Goal: Task Accomplishment & Management: Complete application form

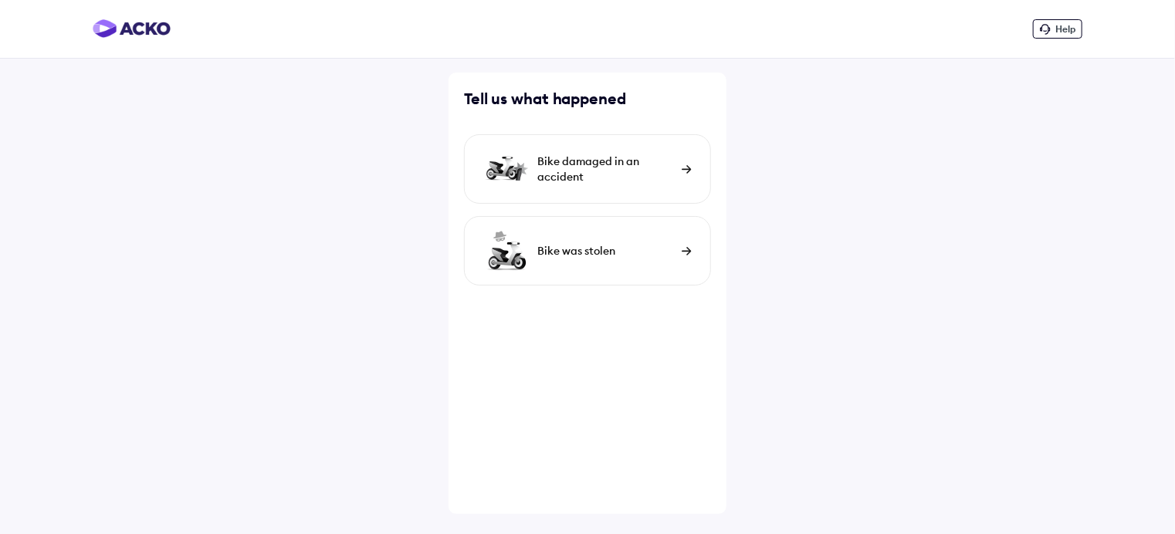
click at [682, 168] on img at bounding box center [687, 169] width 10 height 8
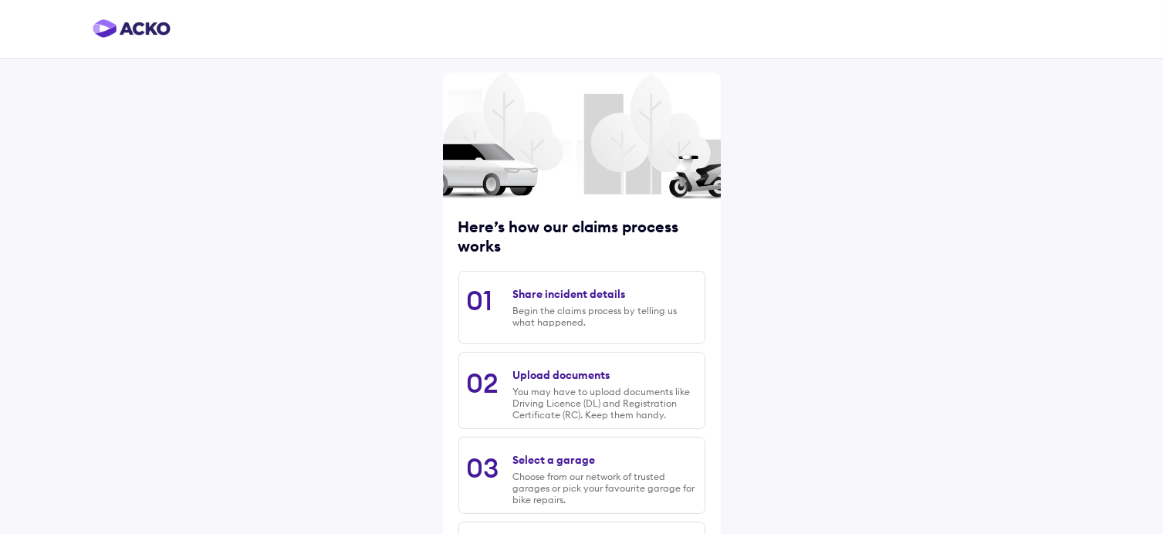
click at [713, 407] on div "Here’s how our claims process works 01 Share incident details Begin the claims …" at bounding box center [582, 382] width 278 height 619
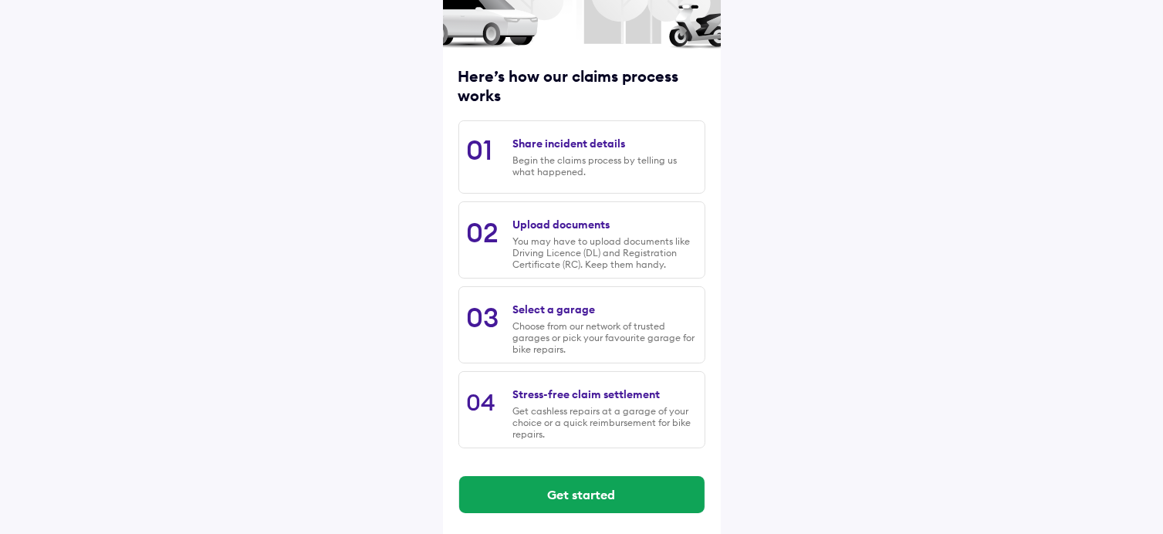
scroll to position [160, 0]
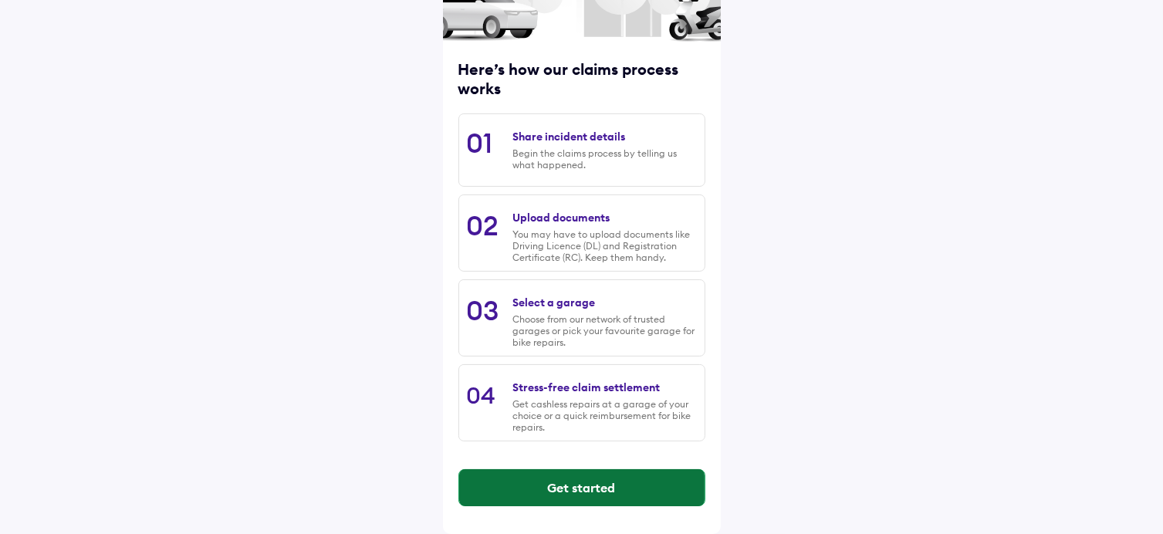
click at [566, 479] on button "Get started" at bounding box center [581, 487] width 245 height 37
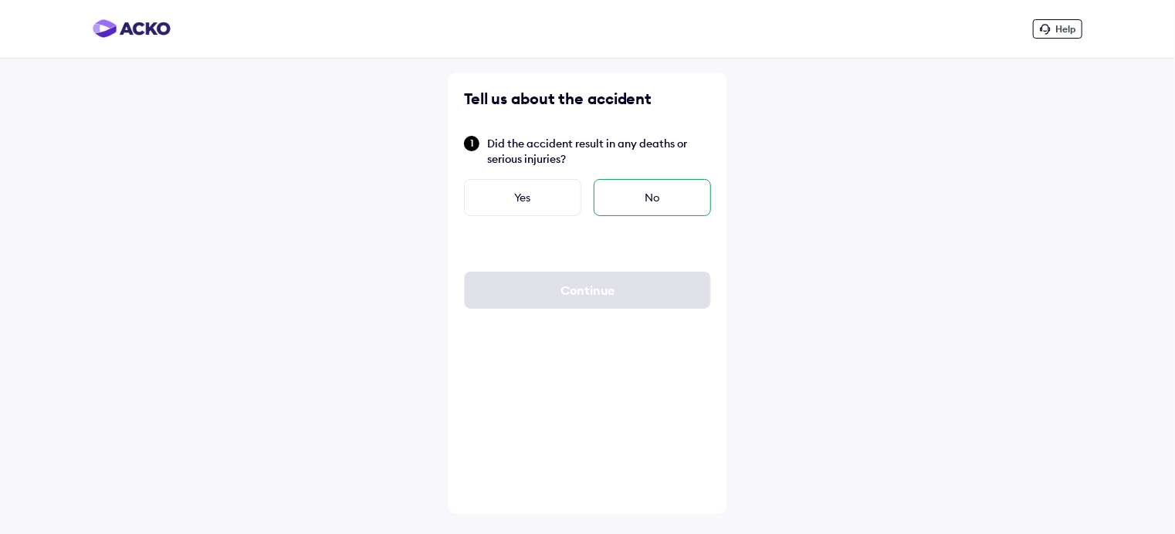
click at [667, 201] on div "No" at bounding box center [652, 197] width 117 height 37
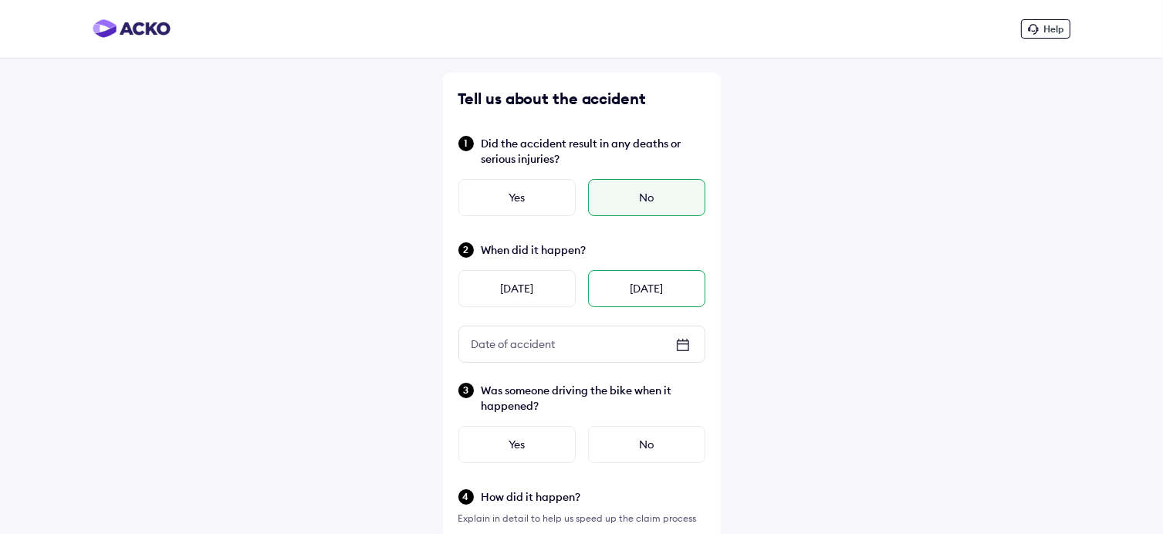
click at [634, 297] on div "Today" at bounding box center [646, 288] width 117 height 37
click at [547, 455] on div "Yes" at bounding box center [517, 444] width 117 height 37
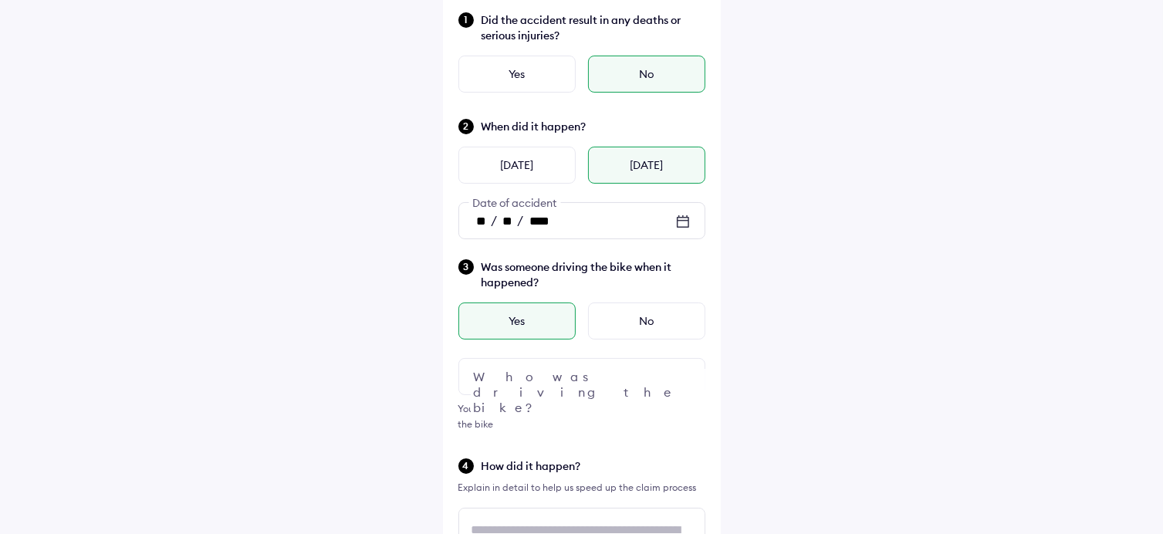
scroll to position [185, 0]
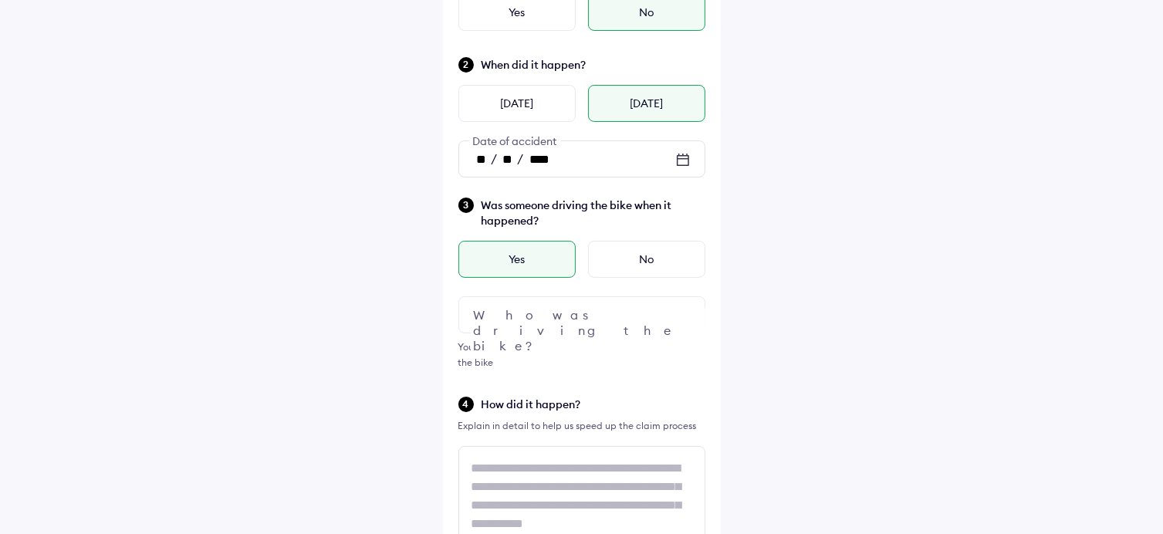
click at [567, 324] on div at bounding box center [582, 314] width 247 height 37
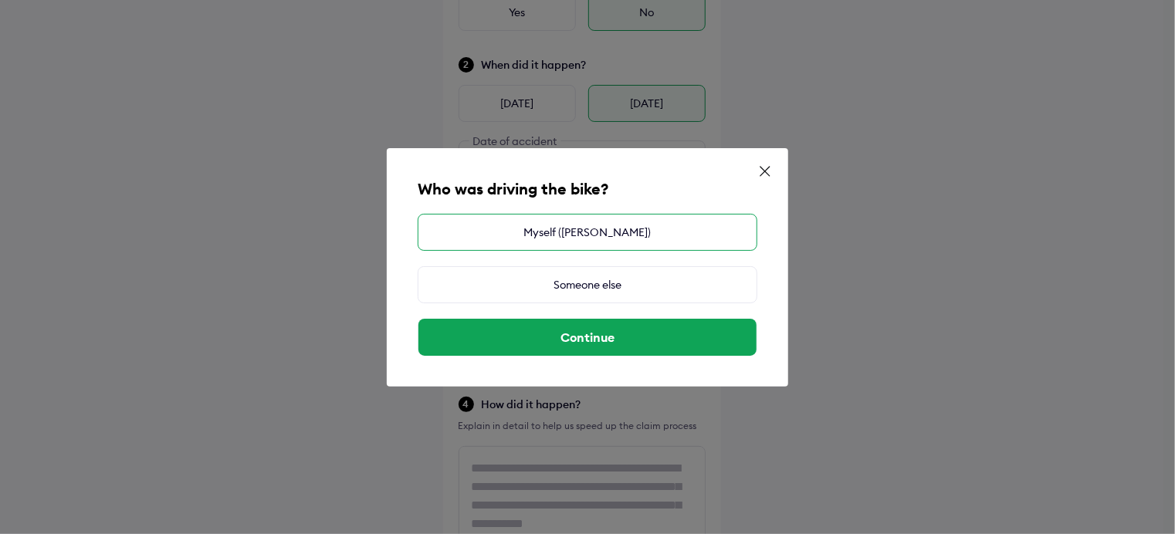
click at [562, 238] on div "Myself (MR UMESH SINGH)" at bounding box center [588, 232] width 340 height 37
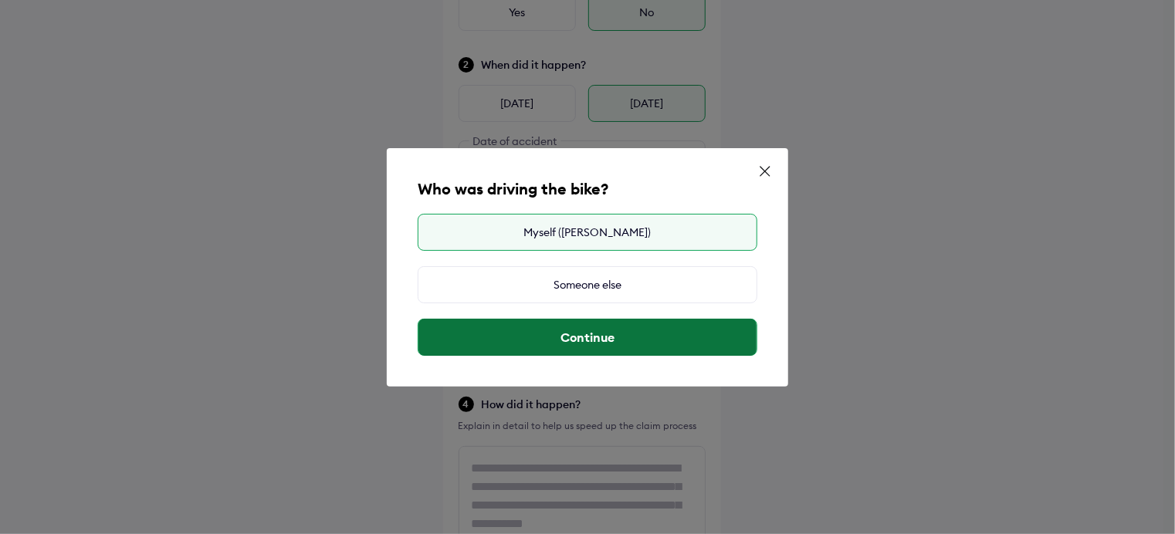
click at [577, 344] on button "Continue" at bounding box center [587, 337] width 338 height 37
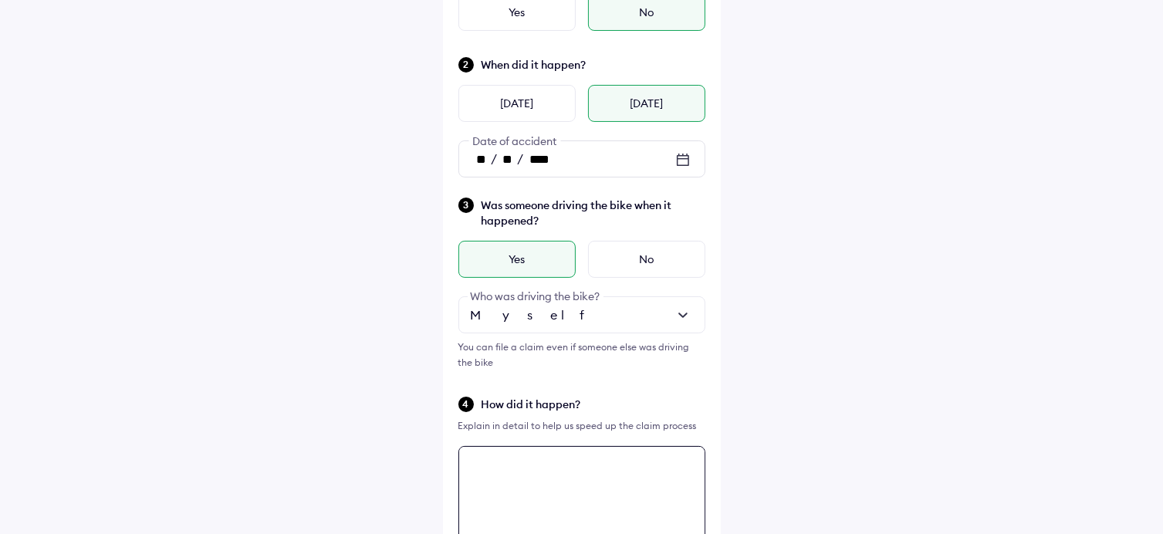
click at [478, 481] on textarea at bounding box center [582, 495] width 247 height 99
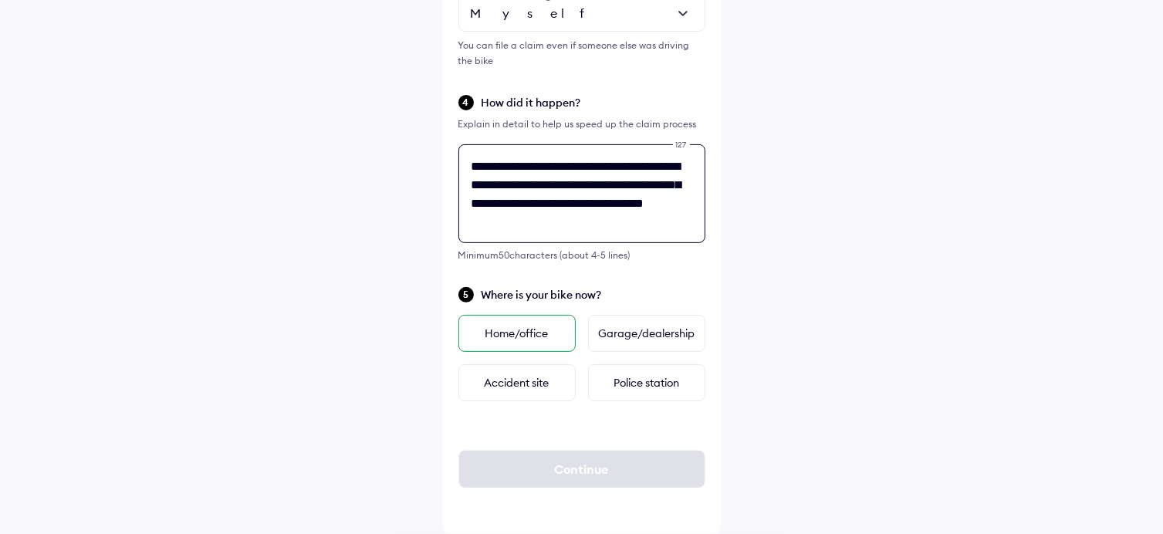
scroll to position [6, 0]
type textarea "**********"
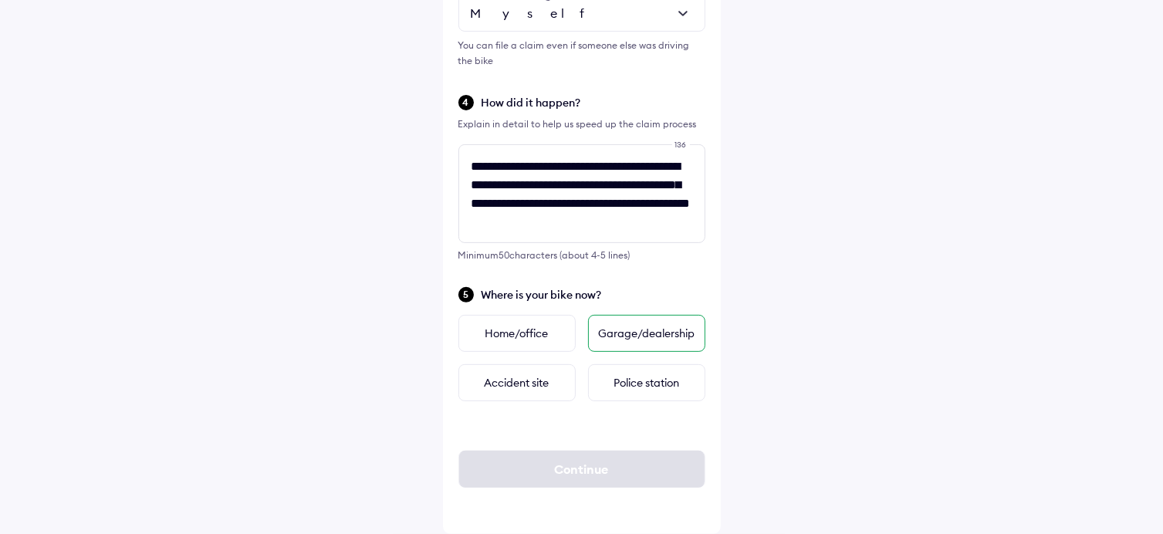
click at [664, 345] on div "Garage/dealership" at bounding box center [646, 333] width 117 height 37
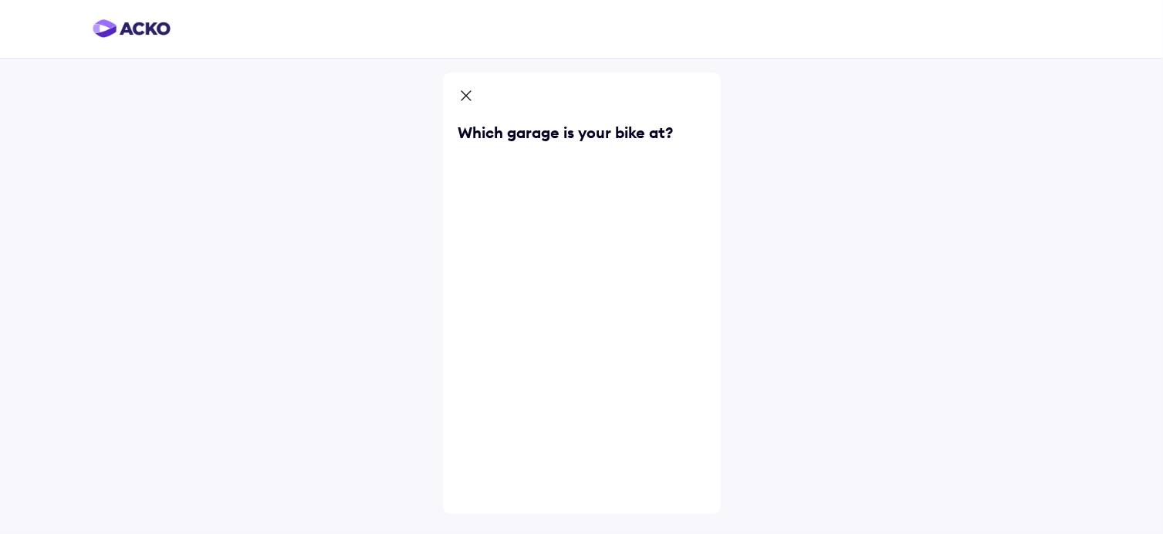
scroll to position [0, 0]
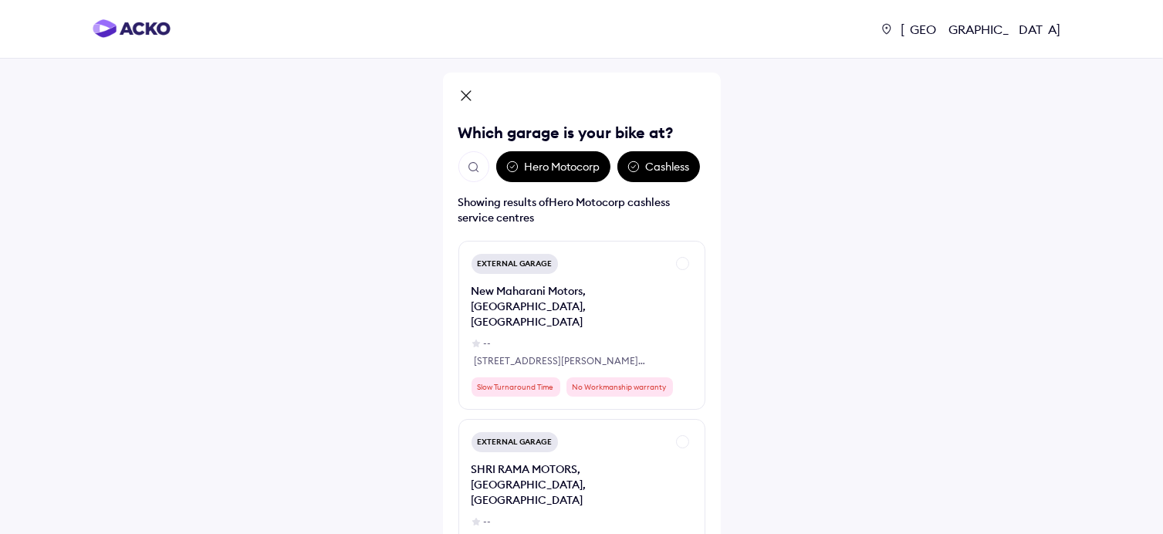
click at [681, 169] on div "Cashless" at bounding box center [659, 166] width 83 height 31
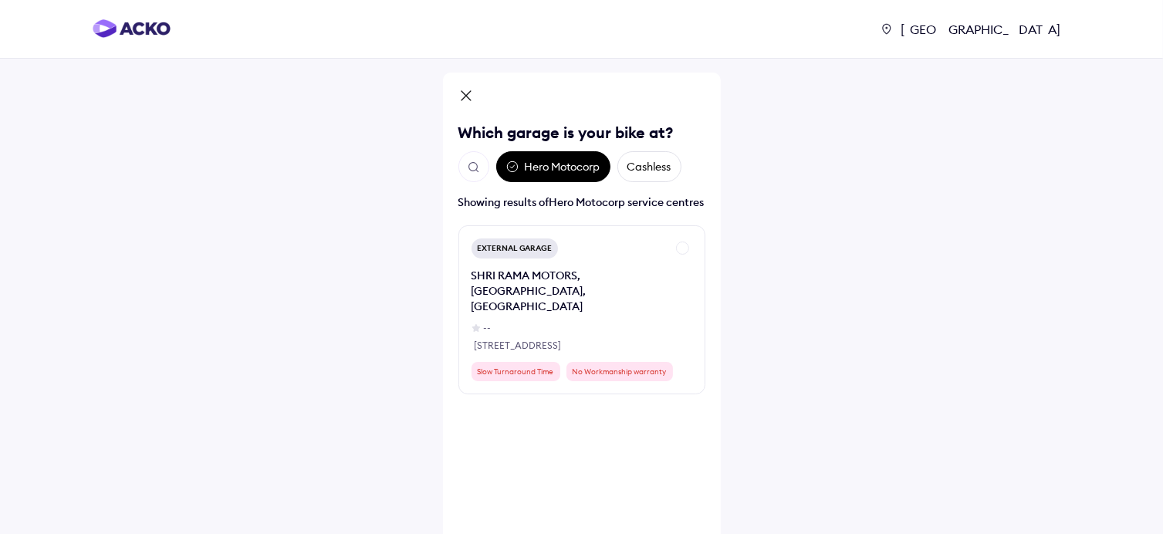
click at [572, 160] on div "Hero Motocorp" at bounding box center [553, 166] width 114 height 31
click at [553, 168] on div "Hero Motocorp" at bounding box center [553, 166] width 114 height 31
click at [648, 171] on div "Cashless" at bounding box center [650, 166] width 64 height 31
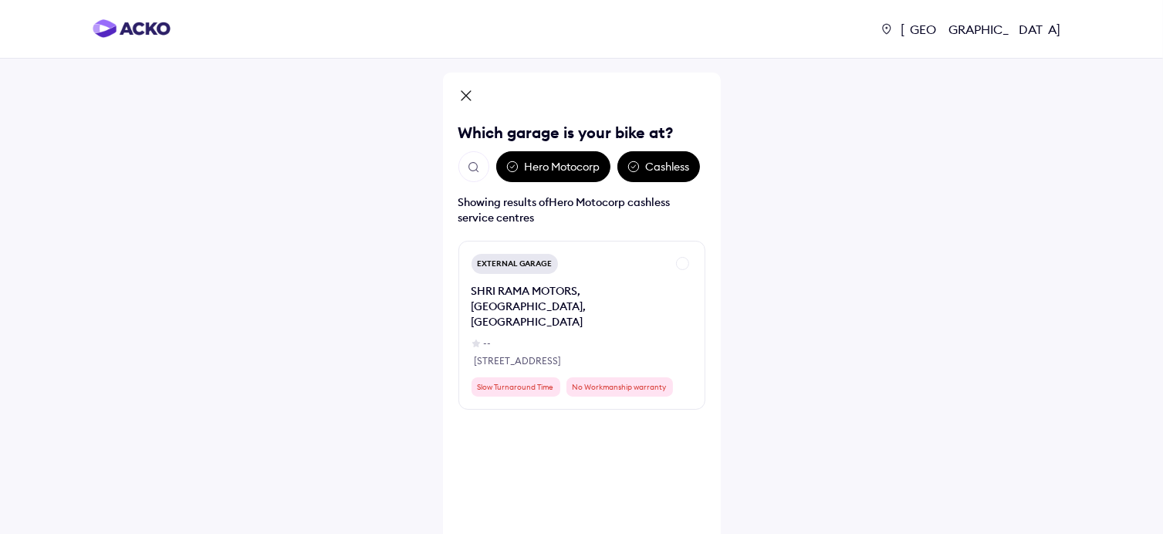
click at [469, 170] on img "Open search" at bounding box center [474, 168] width 14 height 14
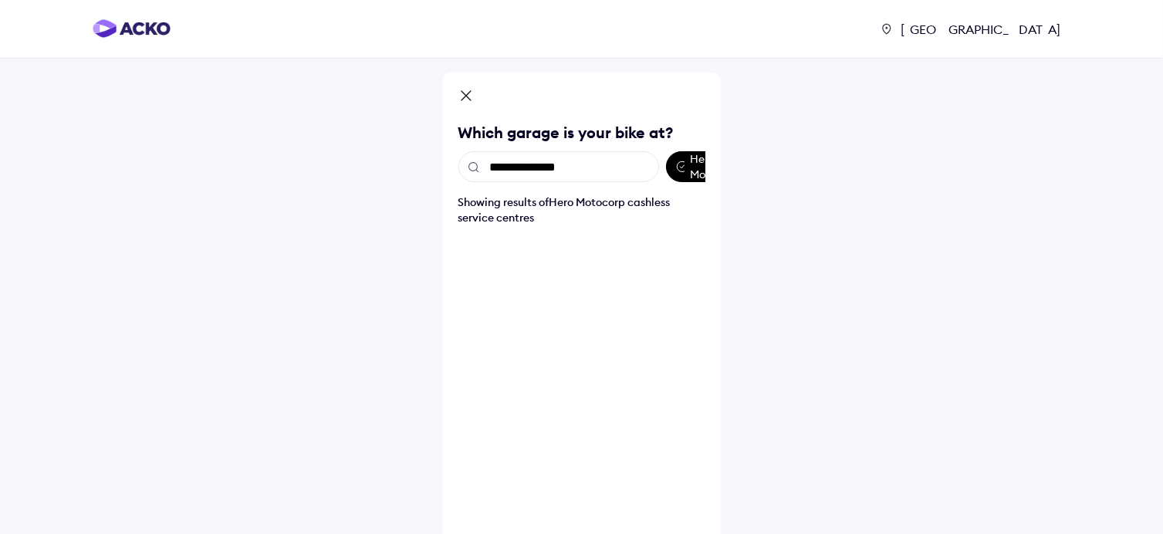
type input "**********"
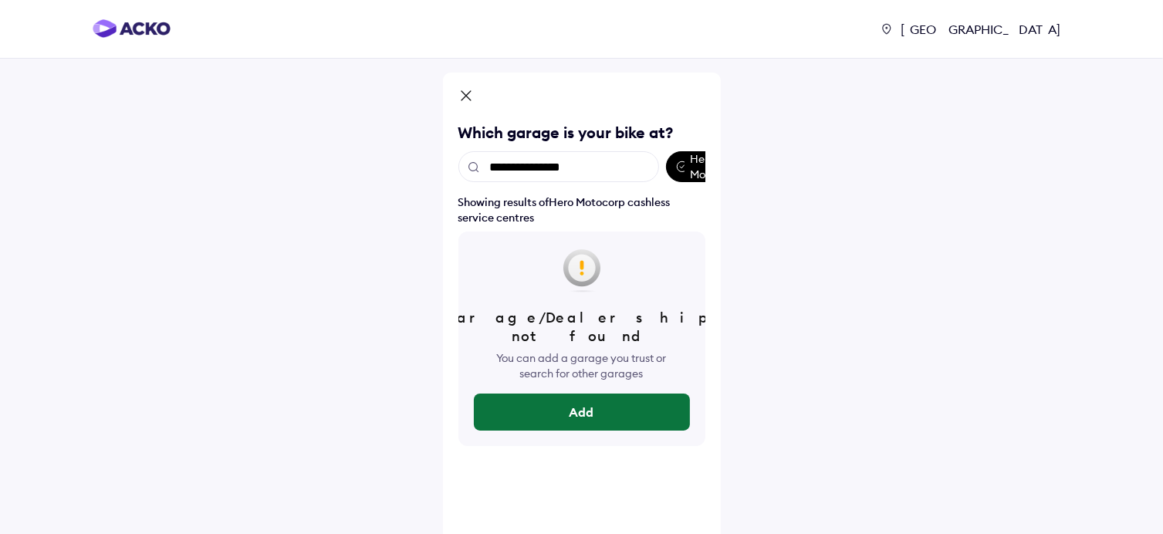
click at [574, 394] on button "Add" at bounding box center [582, 412] width 216 height 37
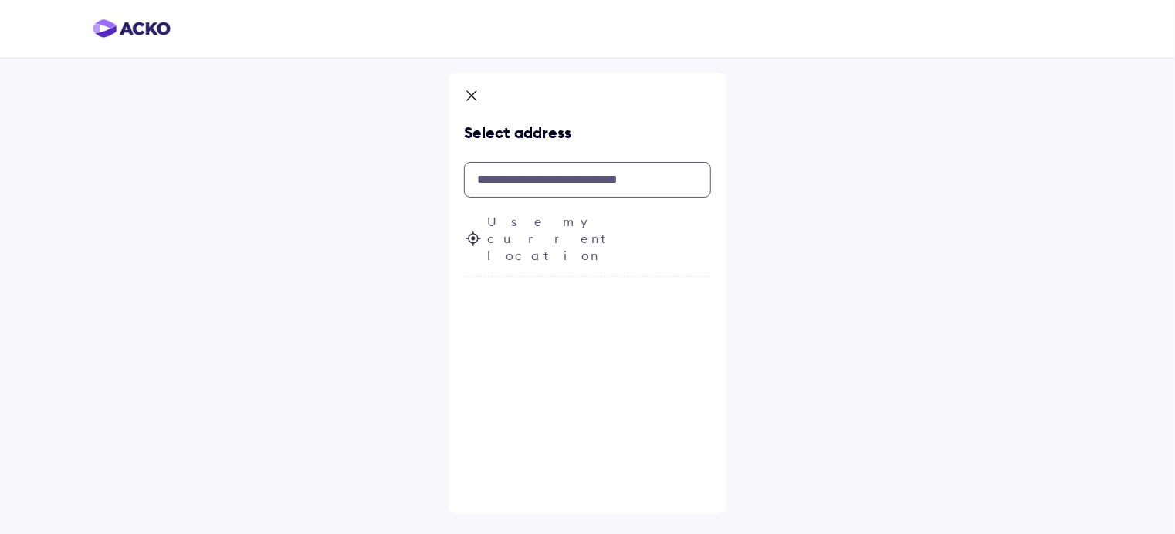
click at [527, 185] on input "text" at bounding box center [587, 180] width 247 height 36
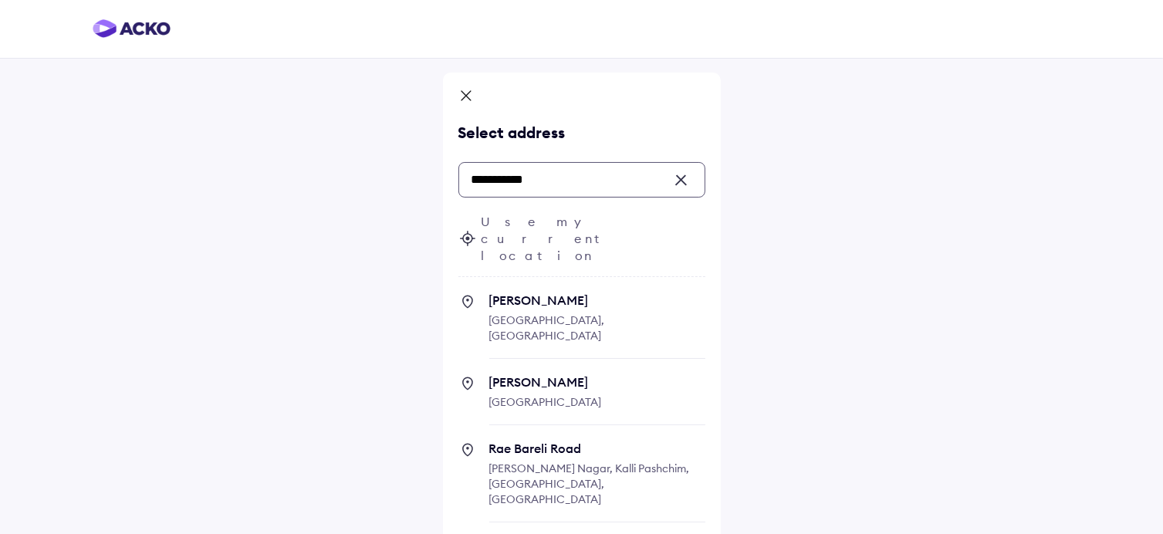
click at [543, 293] on span "Rae Bareli" at bounding box center [597, 300] width 216 height 15
type input "**********"
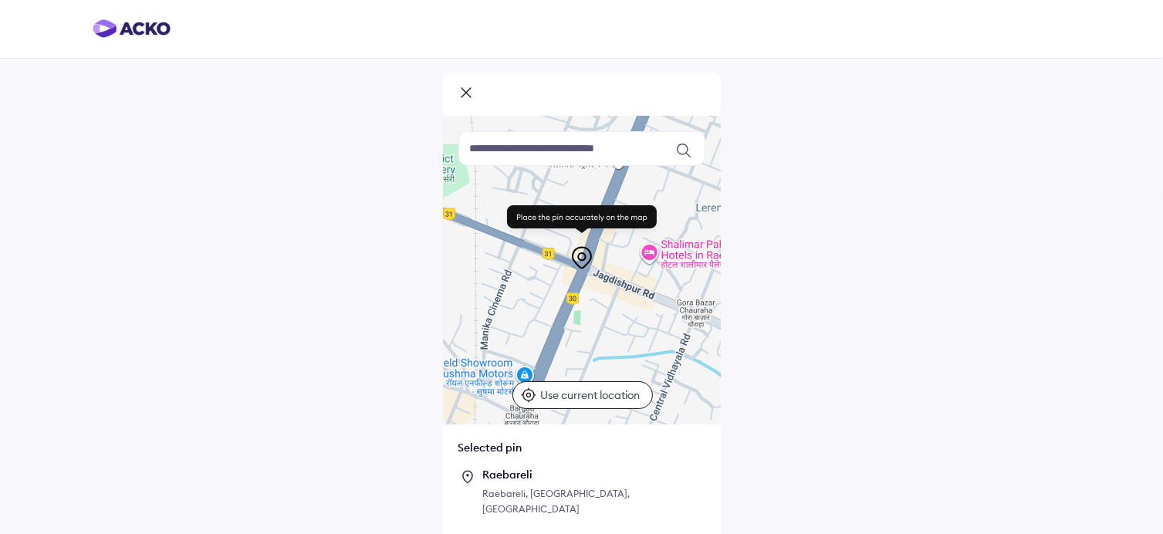
click at [577, 399] on p "Use current location" at bounding box center [591, 395] width 103 height 15
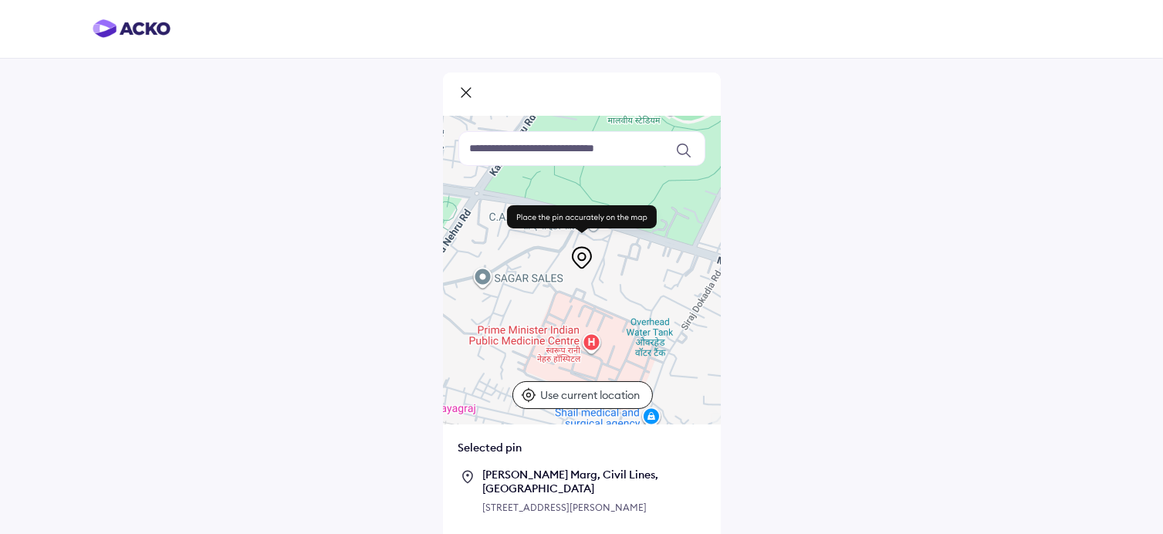
click at [531, 150] on input at bounding box center [582, 148] width 247 height 35
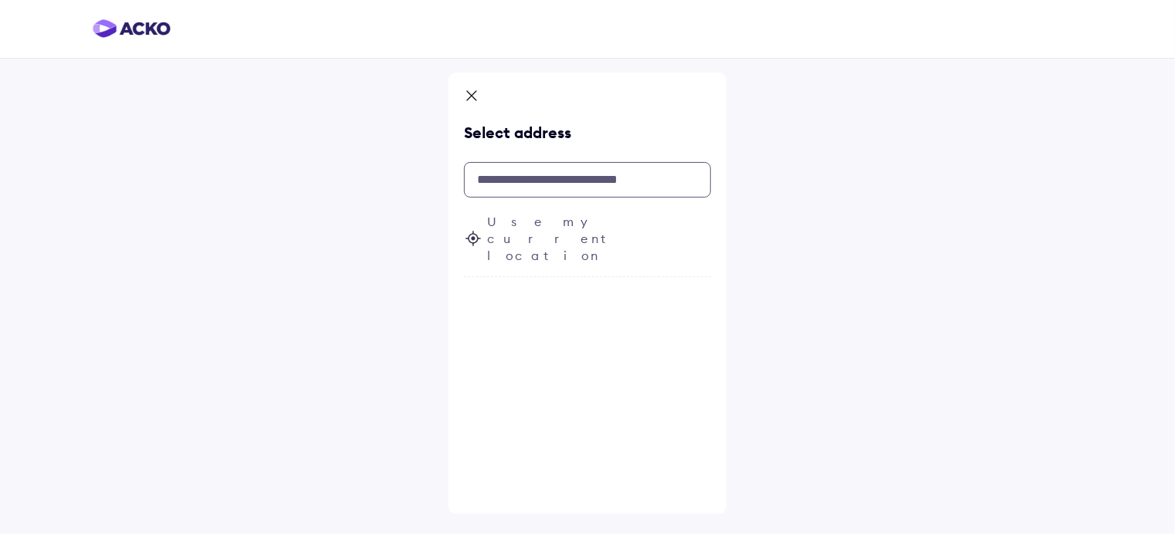
click at [519, 189] on input "text" at bounding box center [587, 180] width 247 height 36
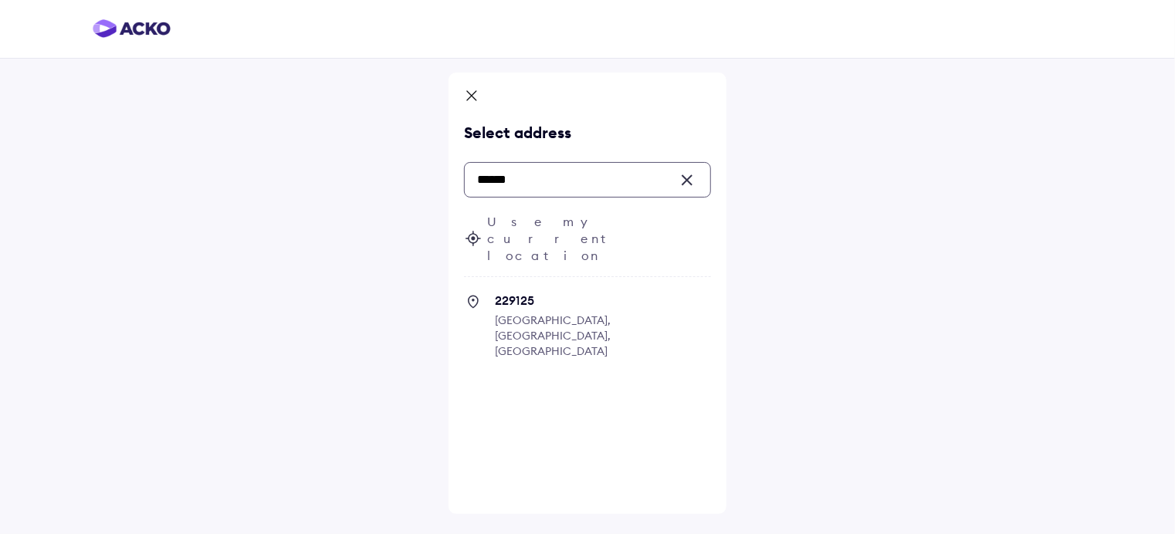
click at [540, 293] on span "229125 Kathgar, Uttar Pradesh, India" at bounding box center [603, 333] width 216 height 81
type input "******"
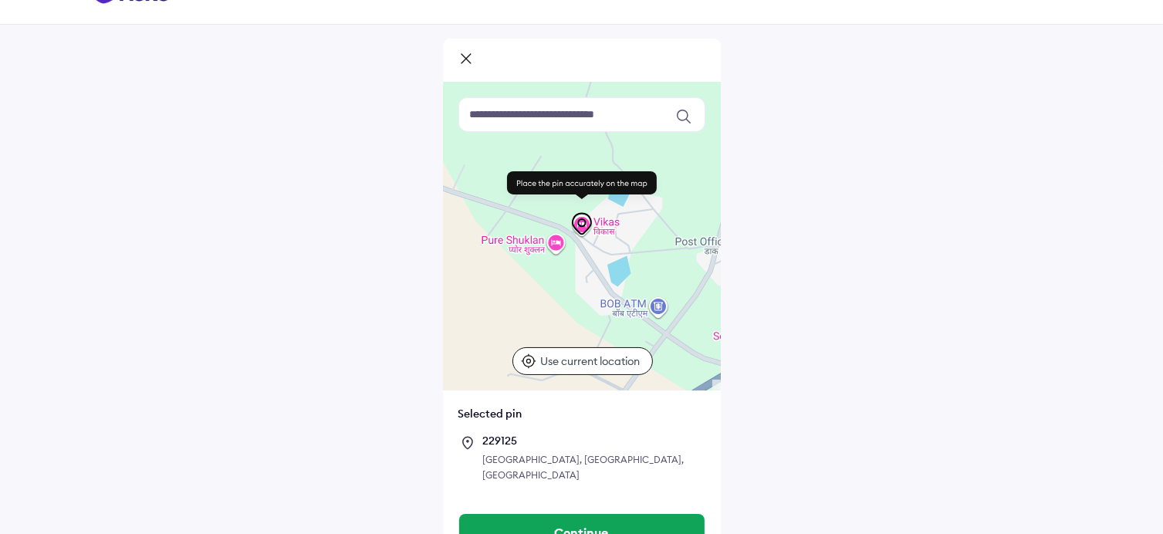
scroll to position [51, 0]
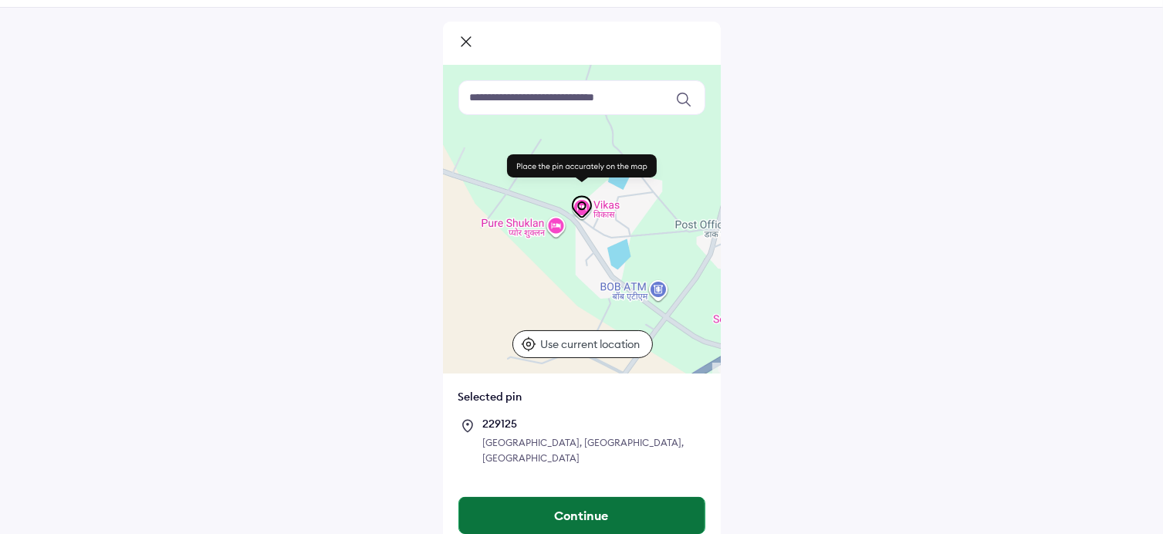
click at [566, 497] on button "Continue" at bounding box center [581, 515] width 245 height 37
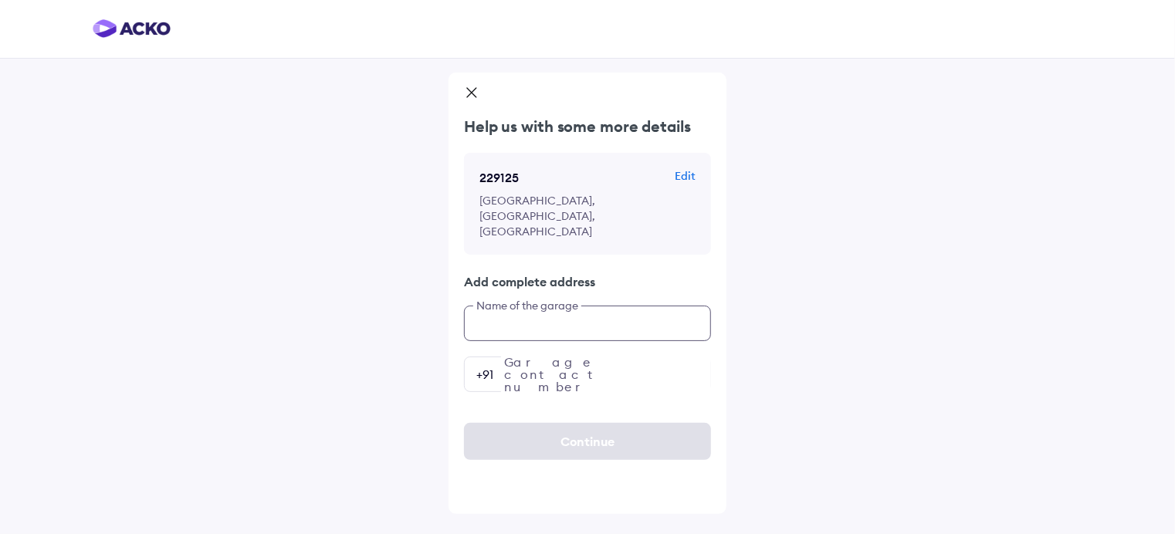
click at [510, 306] on input "text" at bounding box center [587, 324] width 247 height 36
type input "**********"
click at [514, 357] on input "number" at bounding box center [587, 375] width 247 height 36
type input "*"
type input "**********"
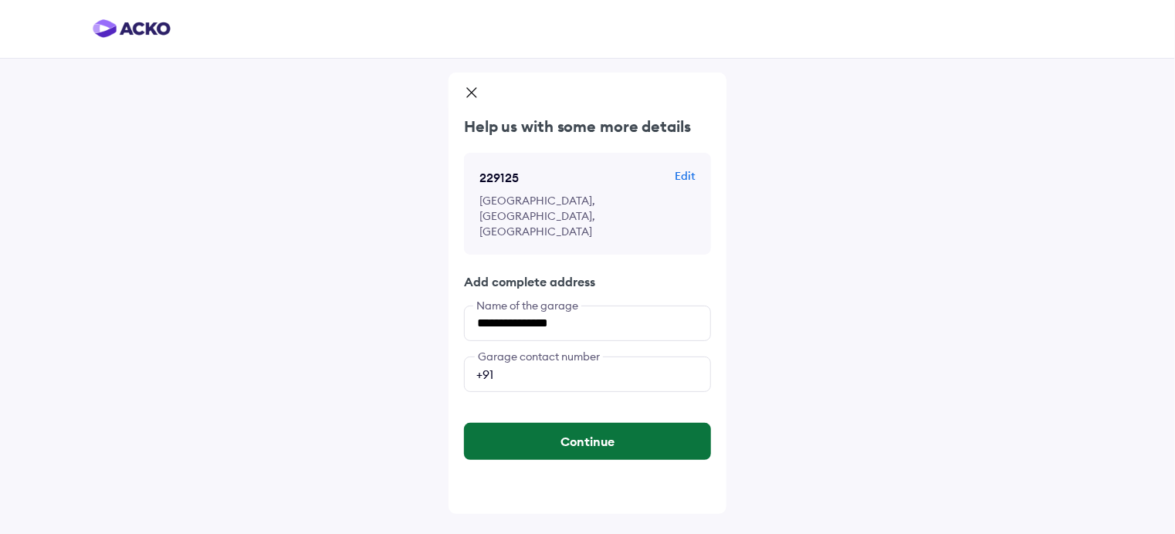
click at [594, 423] on button "Continue" at bounding box center [587, 441] width 247 height 37
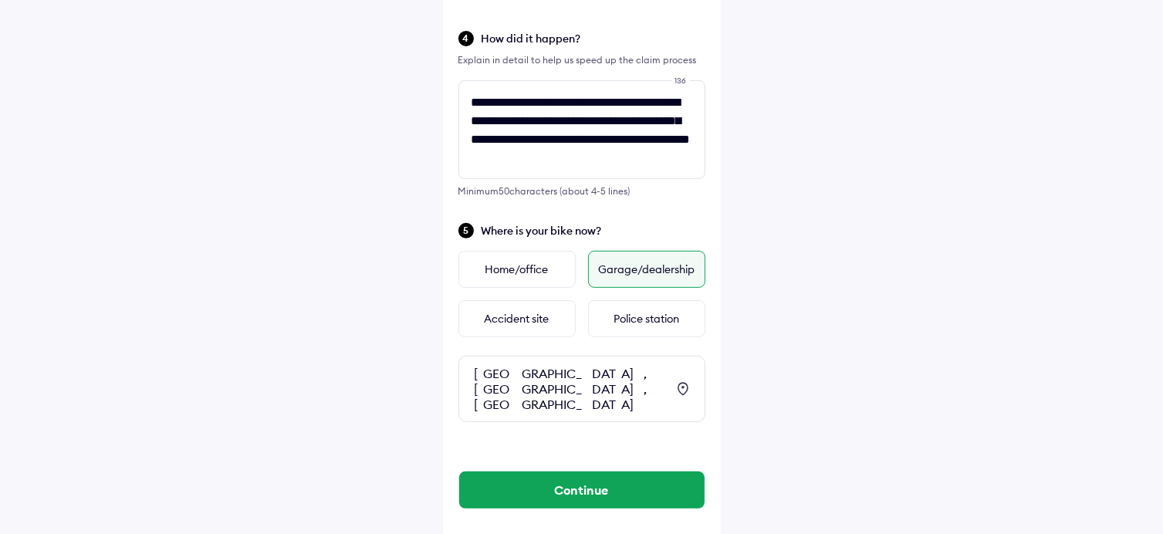
scroll to position [556, 0]
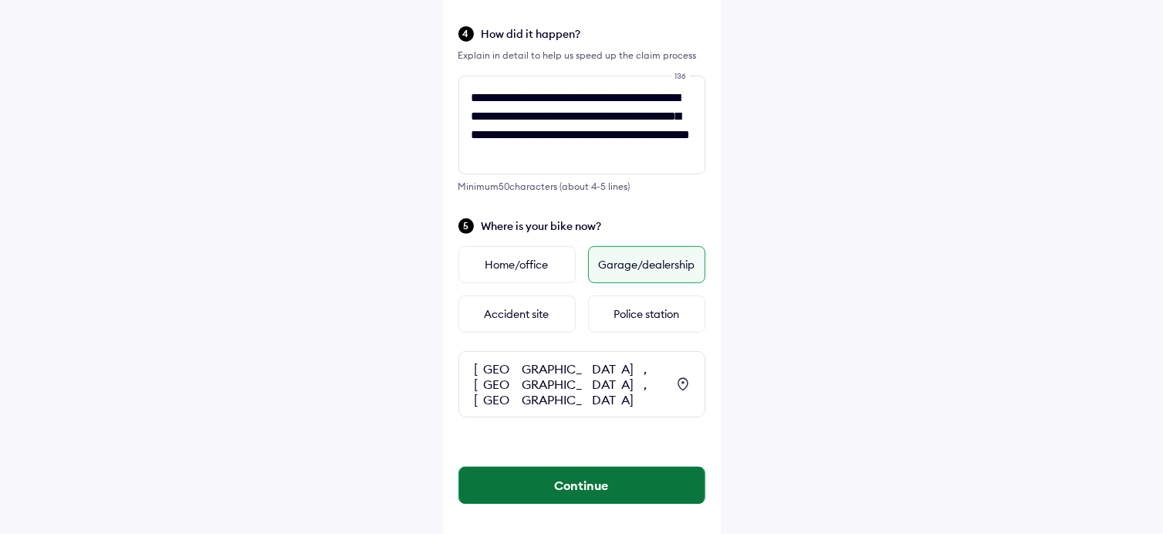
click at [579, 467] on button "Continue" at bounding box center [581, 485] width 245 height 37
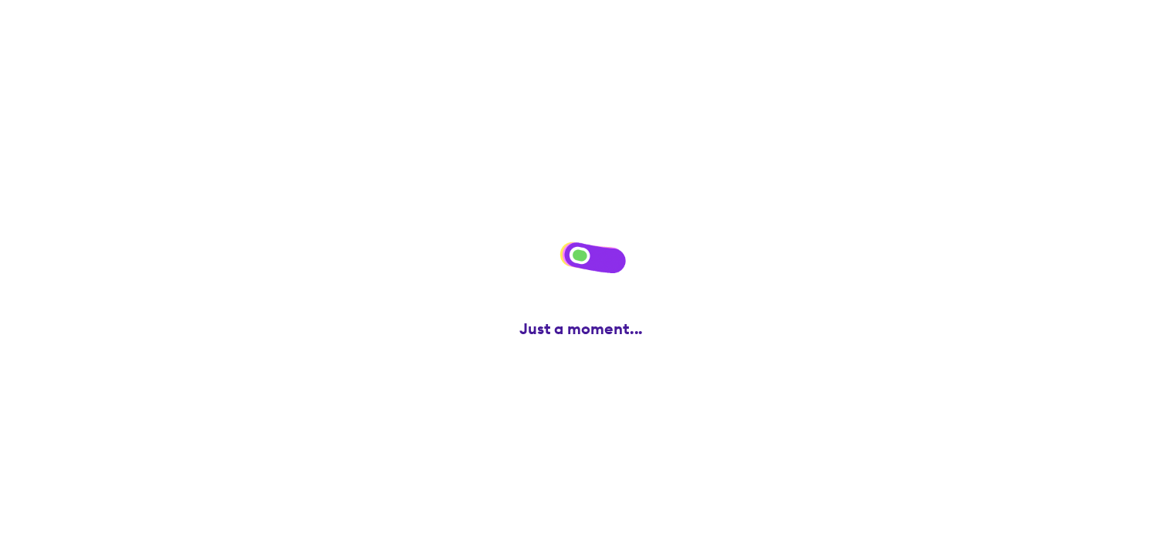
scroll to position [0, 0]
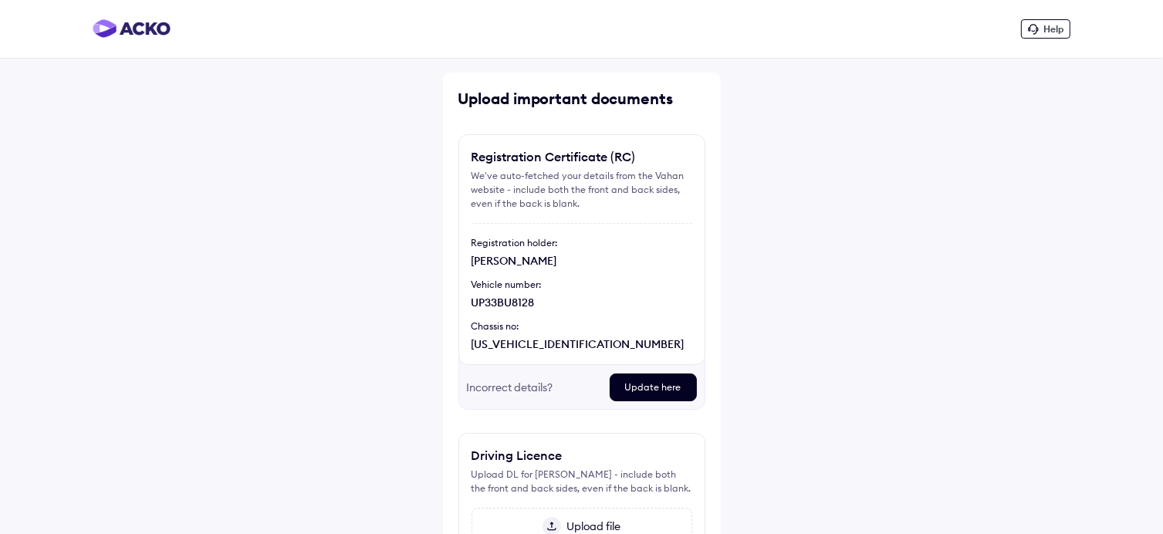
click at [645, 391] on div "Update here" at bounding box center [653, 388] width 87 height 28
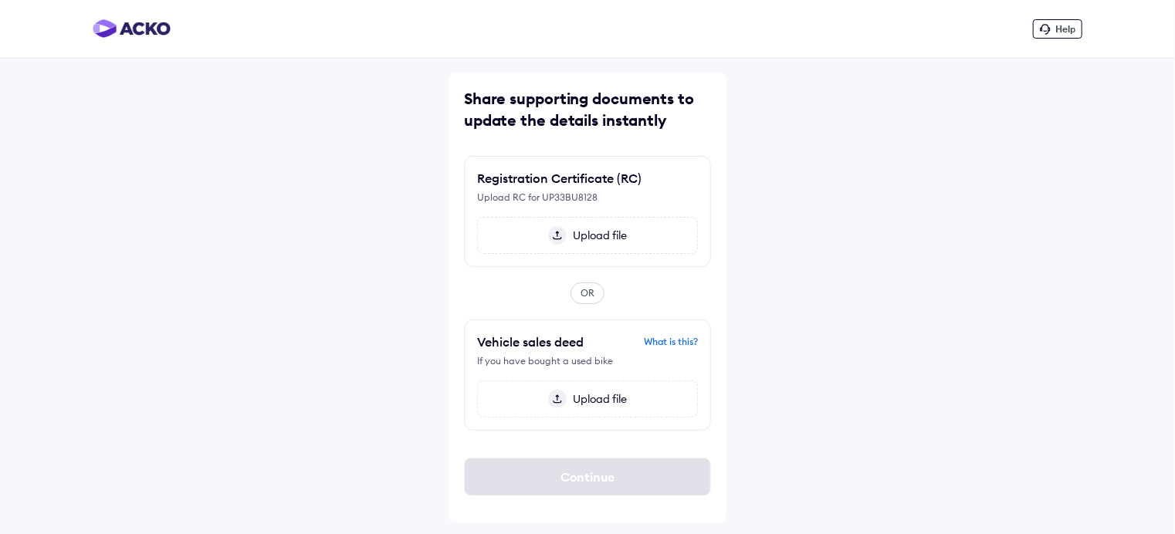
click at [590, 236] on span "Upload file" at bounding box center [597, 236] width 60 height 14
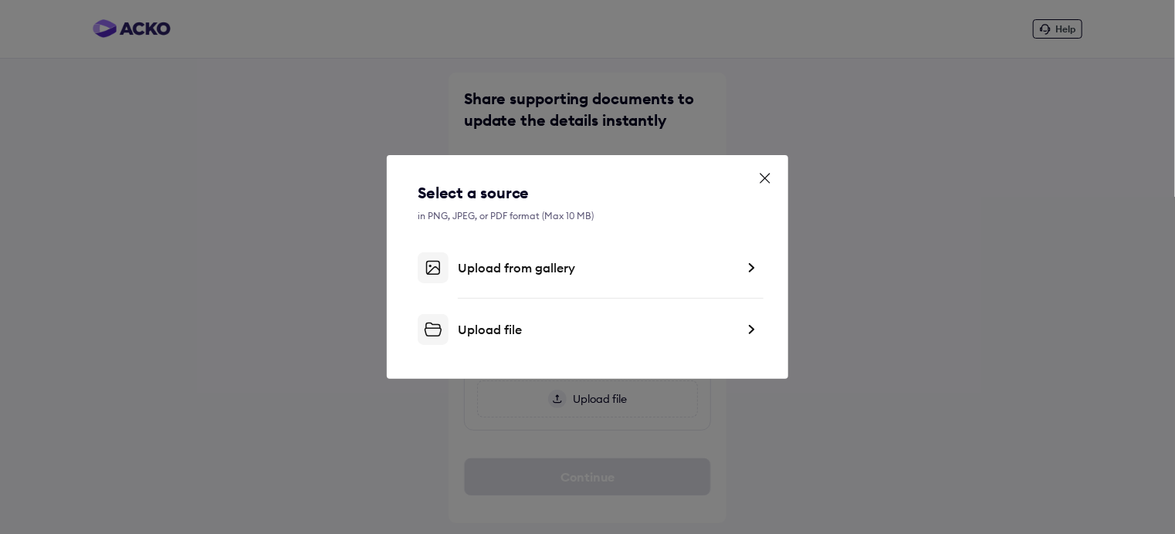
click at [571, 270] on div "Upload from gallery" at bounding box center [597, 267] width 278 height 15
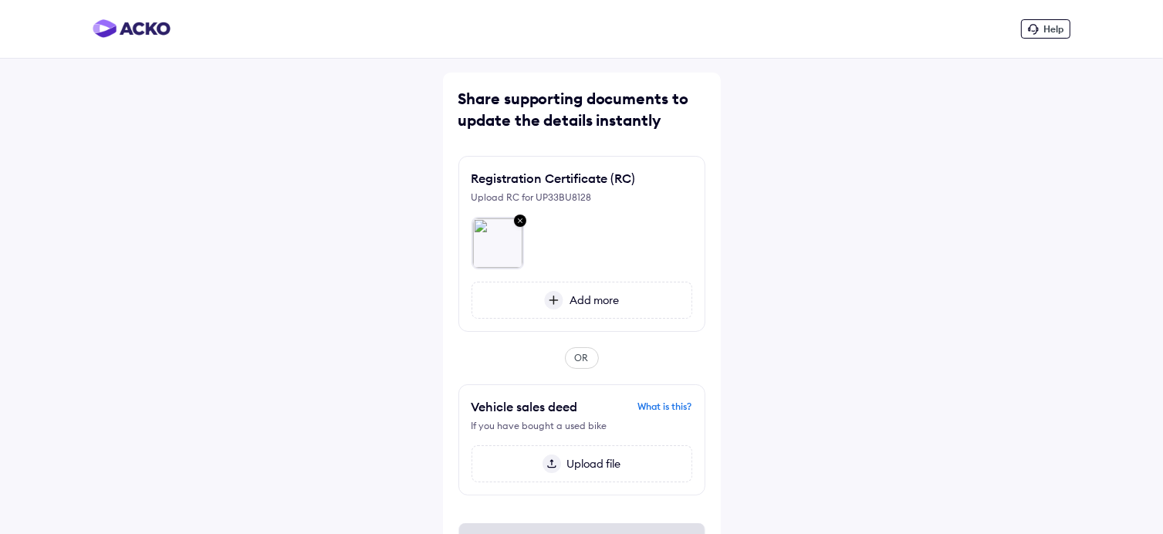
click at [591, 306] on span "Add more" at bounding box center [592, 300] width 56 height 14
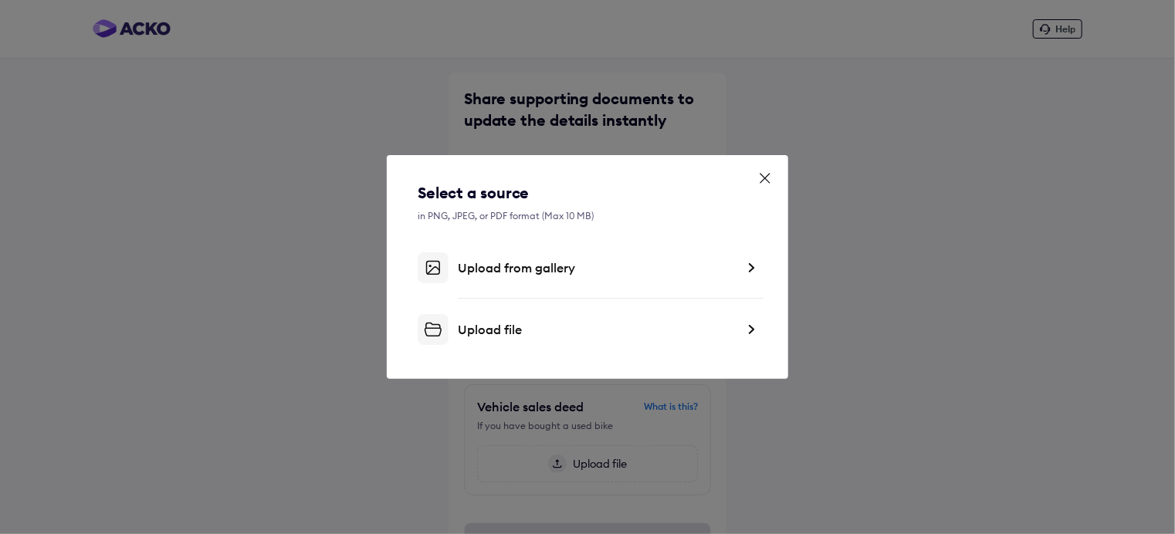
click at [530, 268] on div "Upload from gallery" at bounding box center [597, 267] width 278 height 15
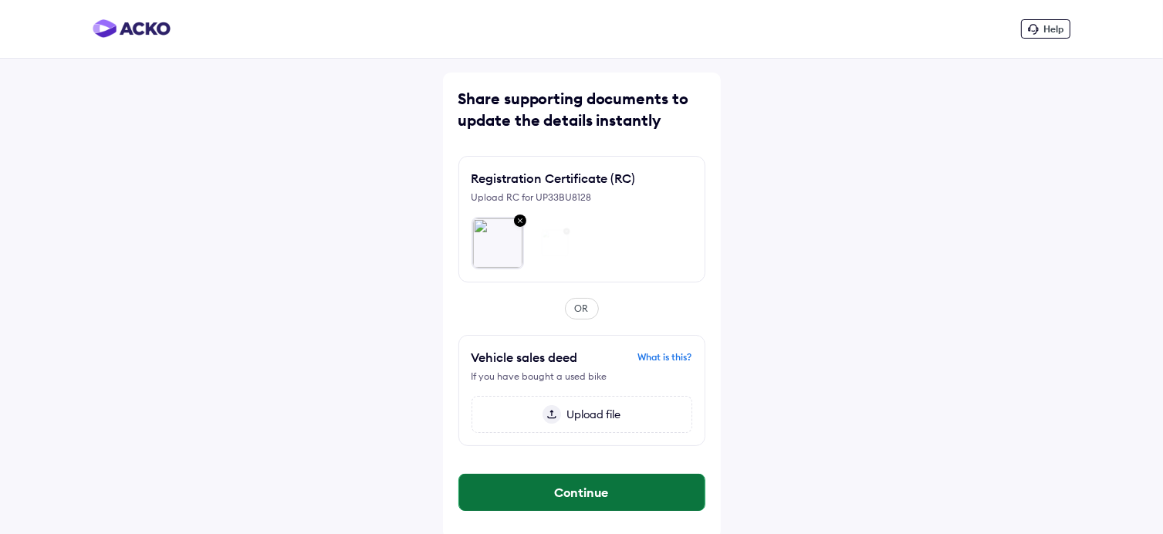
click at [585, 500] on button "Continue" at bounding box center [581, 492] width 245 height 37
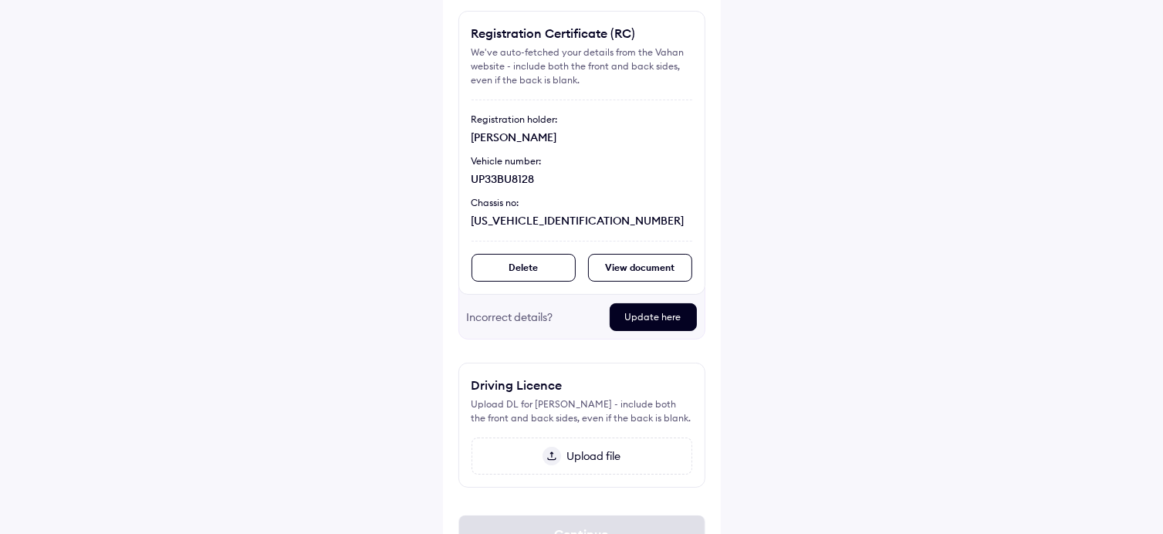
scroll to position [185, 0]
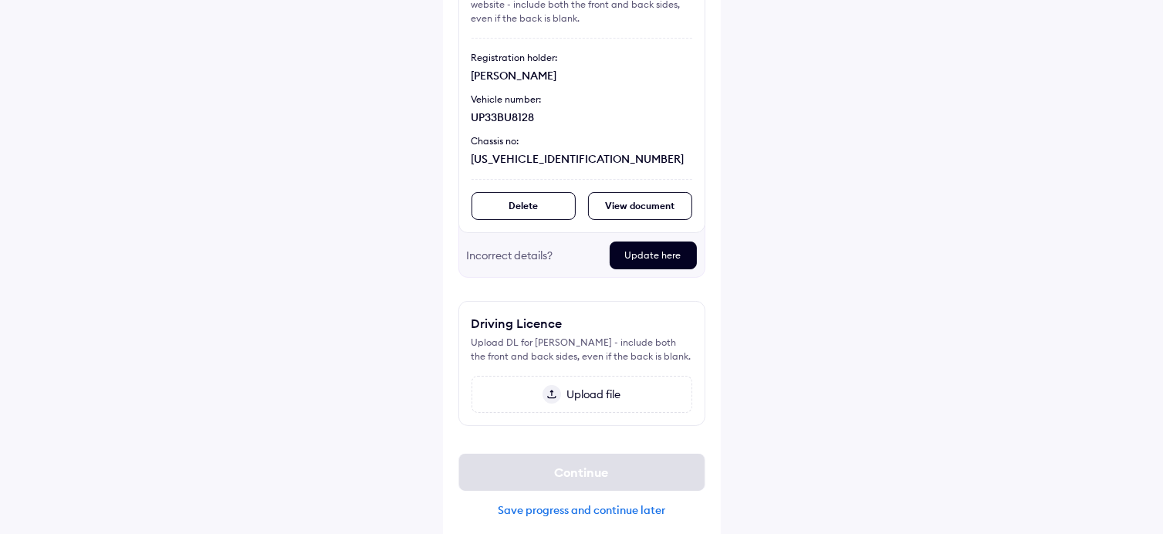
click at [583, 398] on span "Upload file" at bounding box center [591, 395] width 60 height 14
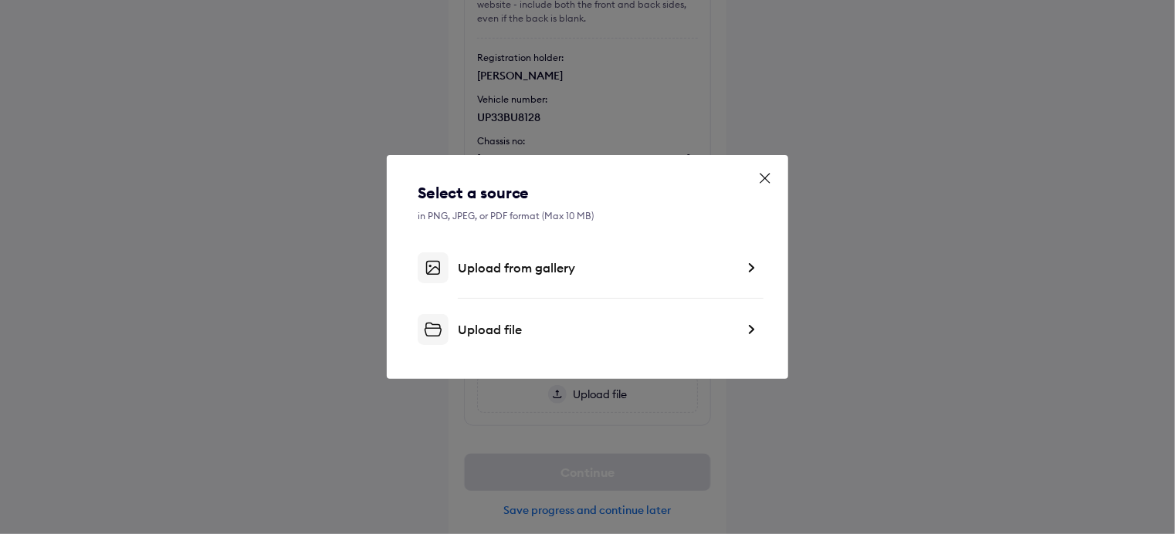
click at [515, 277] on div "Upload from gallery" at bounding box center [588, 267] width 340 height 31
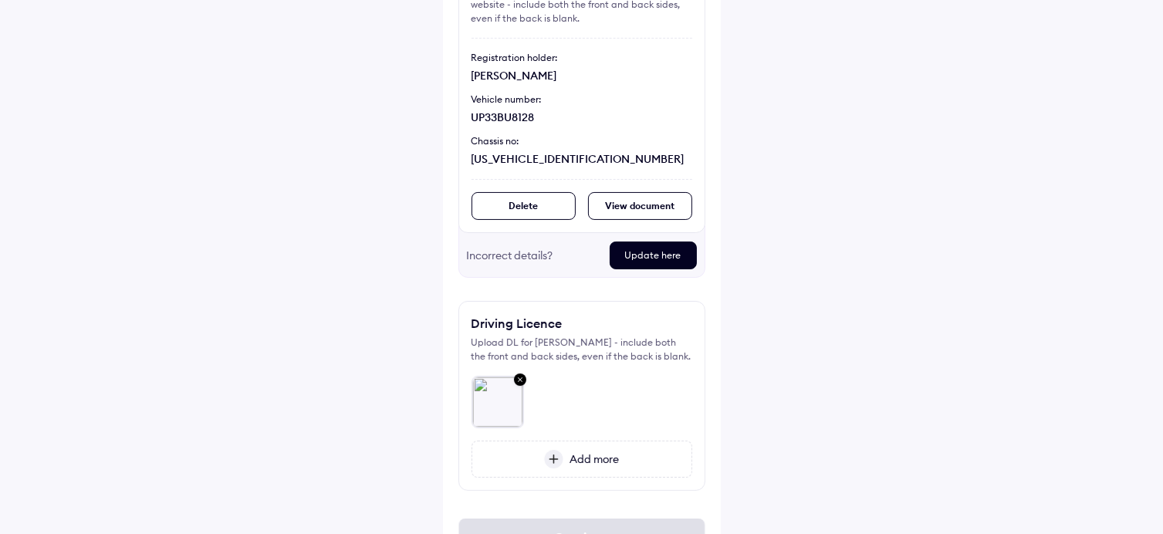
click at [614, 455] on span "Add more" at bounding box center [592, 459] width 56 height 14
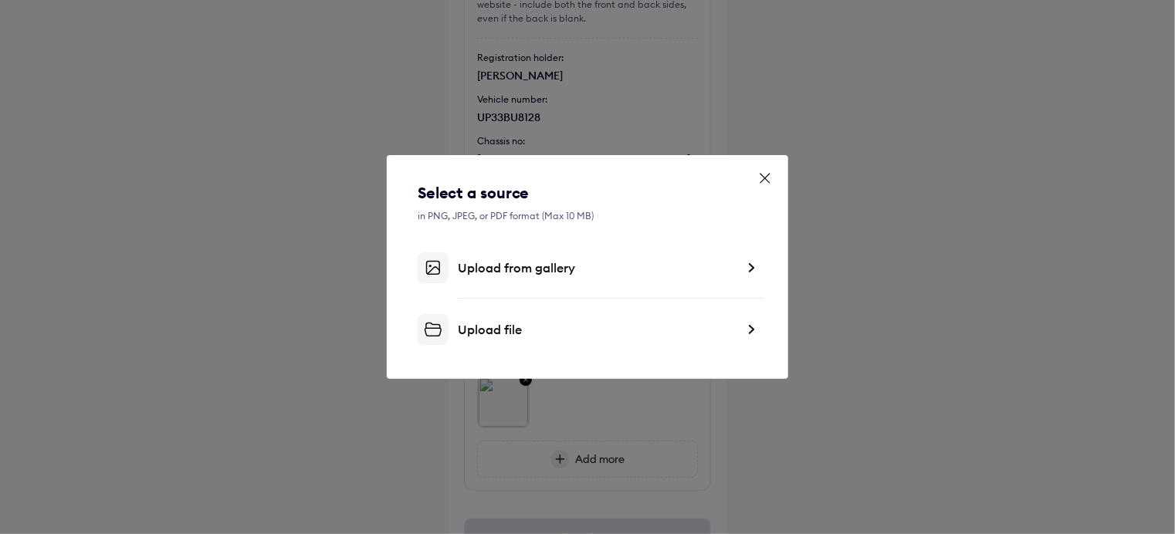
click at [499, 264] on div "Upload from gallery" at bounding box center [597, 267] width 278 height 15
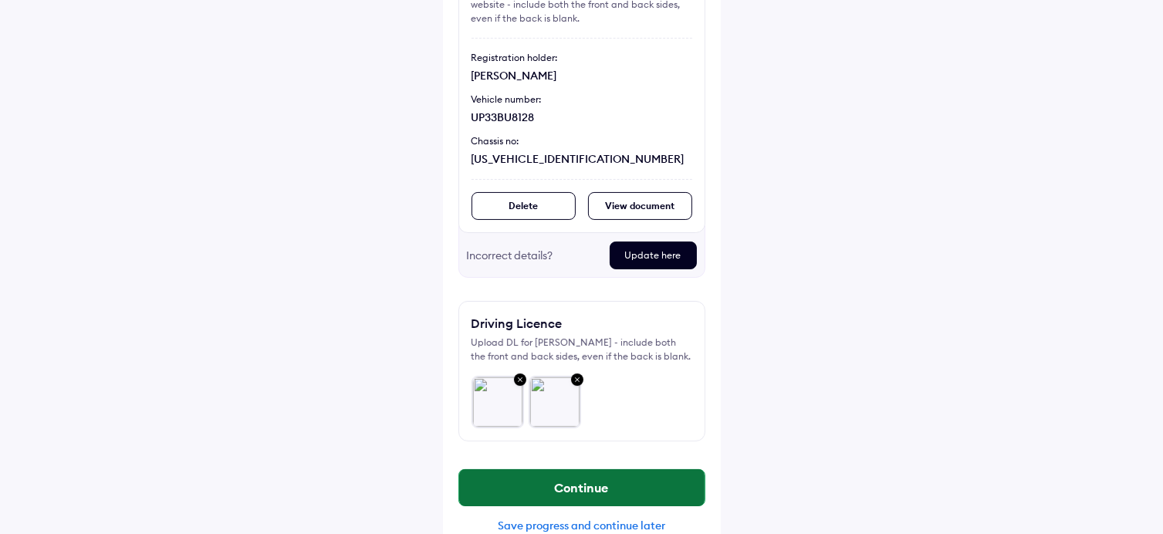
click at [605, 479] on button "Continue" at bounding box center [581, 487] width 245 height 37
